Goal: Download file/media

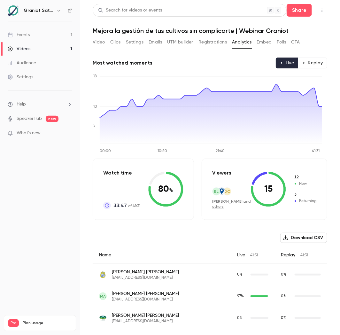
scroll to position [126, 0]
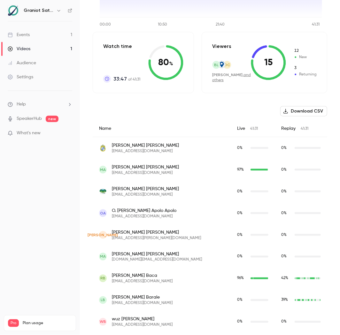
click at [299, 112] on button "Download CSV" at bounding box center [303, 111] width 47 height 10
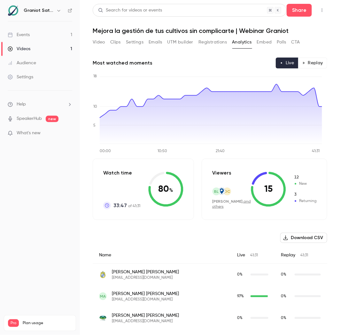
click at [211, 47] on button "Registrations" at bounding box center [212, 42] width 28 height 10
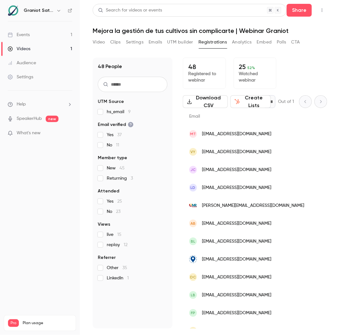
click at [208, 102] on button "Download CSV" at bounding box center [205, 101] width 45 height 13
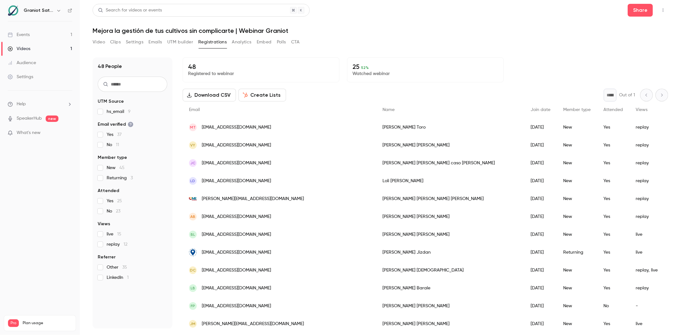
click at [246, 45] on button "Analytics" at bounding box center [242, 42] width 20 height 10
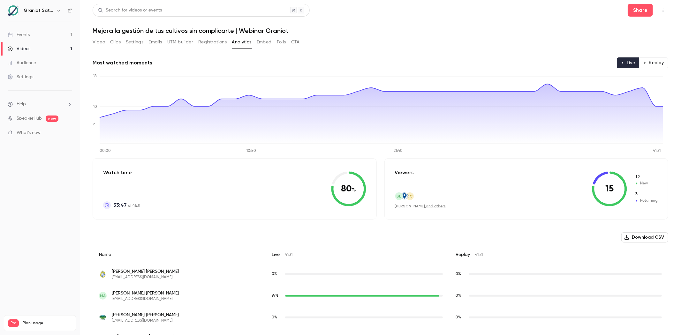
click at [216, 43] on button "Registrations" at bounding box center [212, 42] width 28 height 10
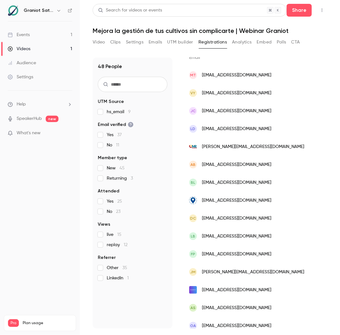
scroll to position [65, 0]
